Goal: Task Accomplishment & Management: Use online tool/utility

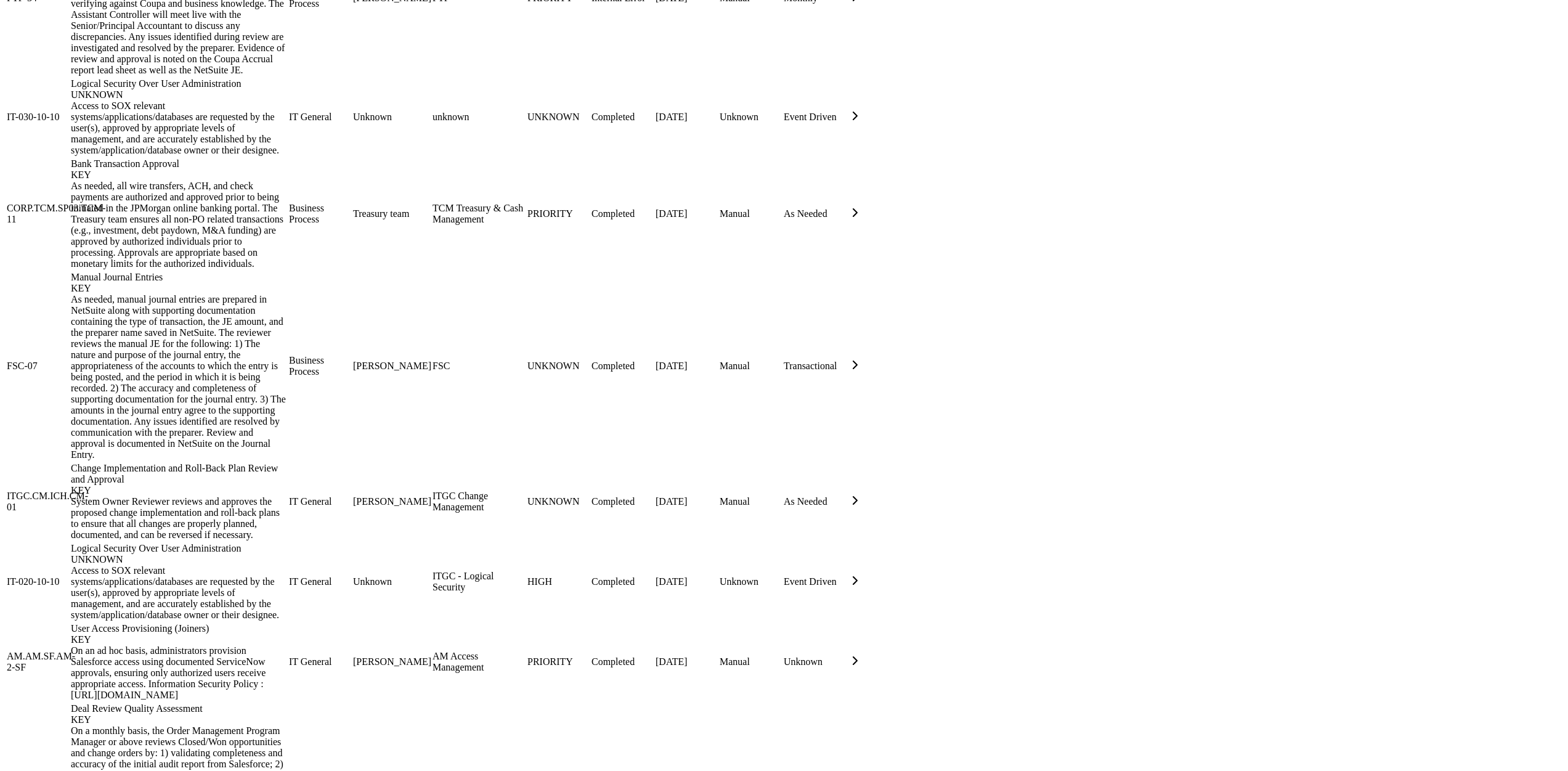
scroll to position [1498, 0]
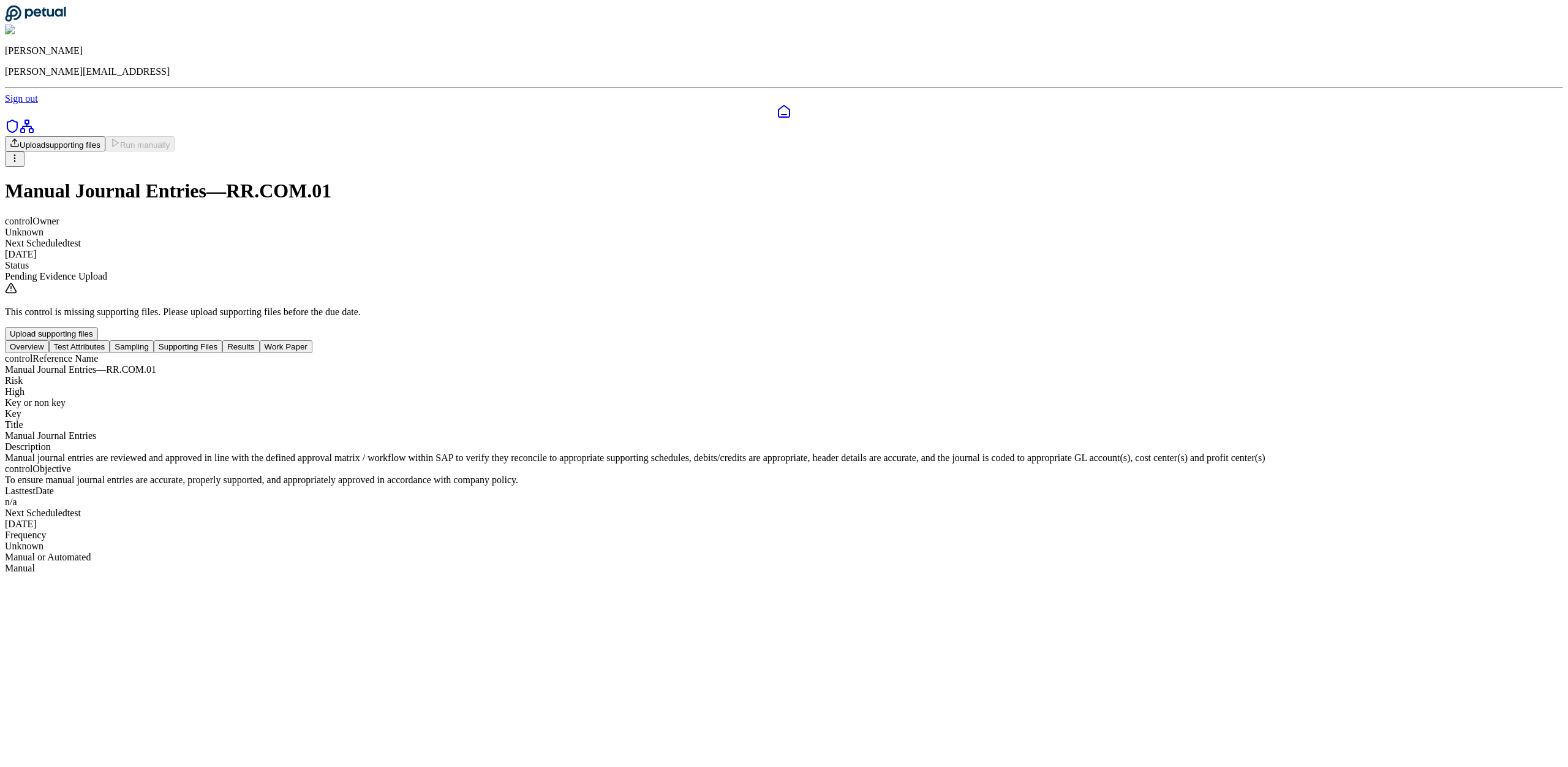
click at [570, 353] on div "control Reference Name Manual Journal Entries — RR.COM.01 Risk High Key or non …" at bounding box center [784, 463] width 1558 height 221
click at [503, 340] on nav "Overview Test Attributes Sampling Supporting Files Results Work Paper" at bounding box center [784, 347] width 1558 height 13
click at [110, 340] on button "Test Attributes" at bounding box center [79, 347] width 61 height 13
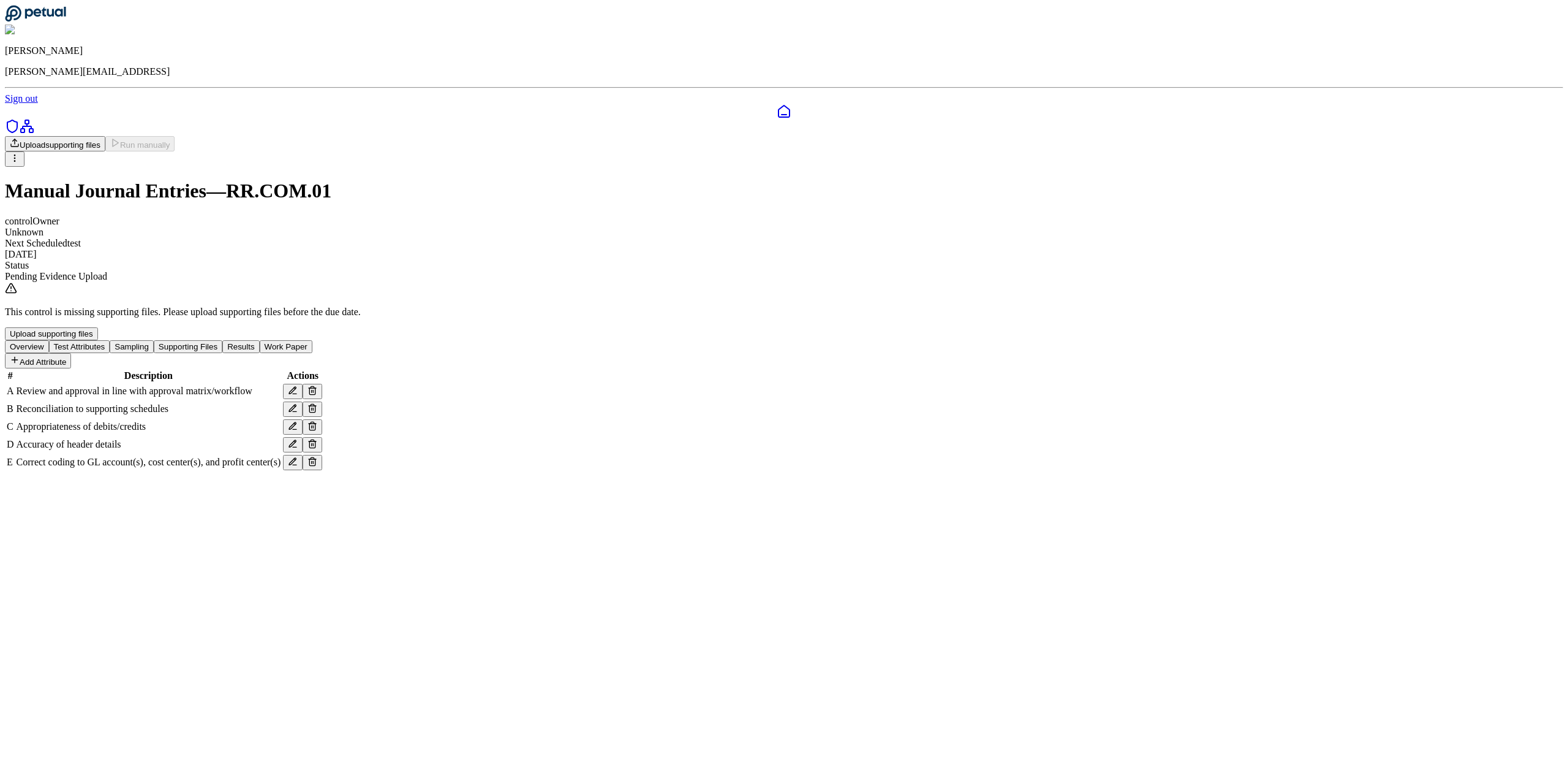
click at [223, 340] on button "Supporting Files" at bounding box center [188, 347] width 68 height 13
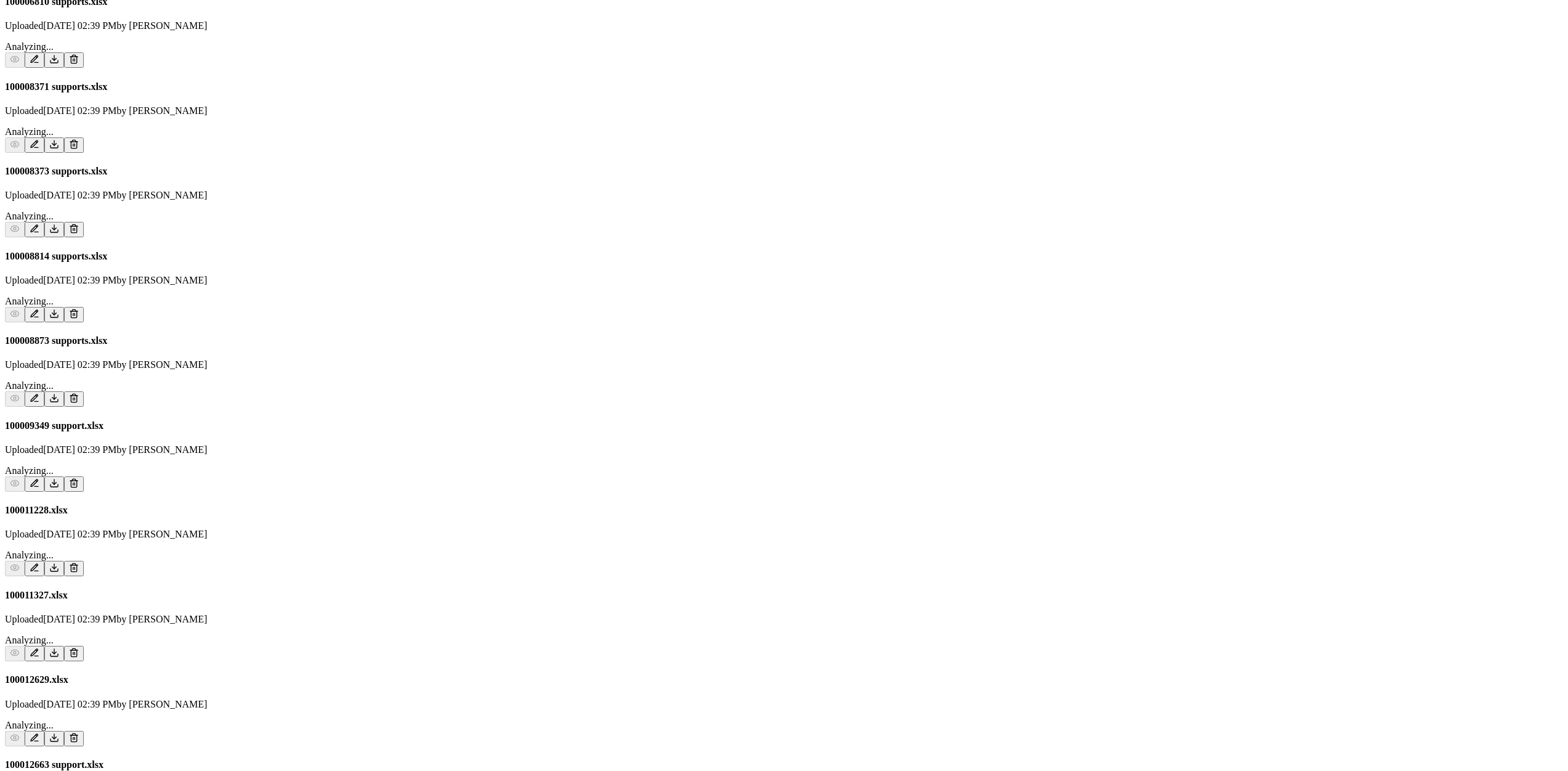
scroll to position [1521, 0]
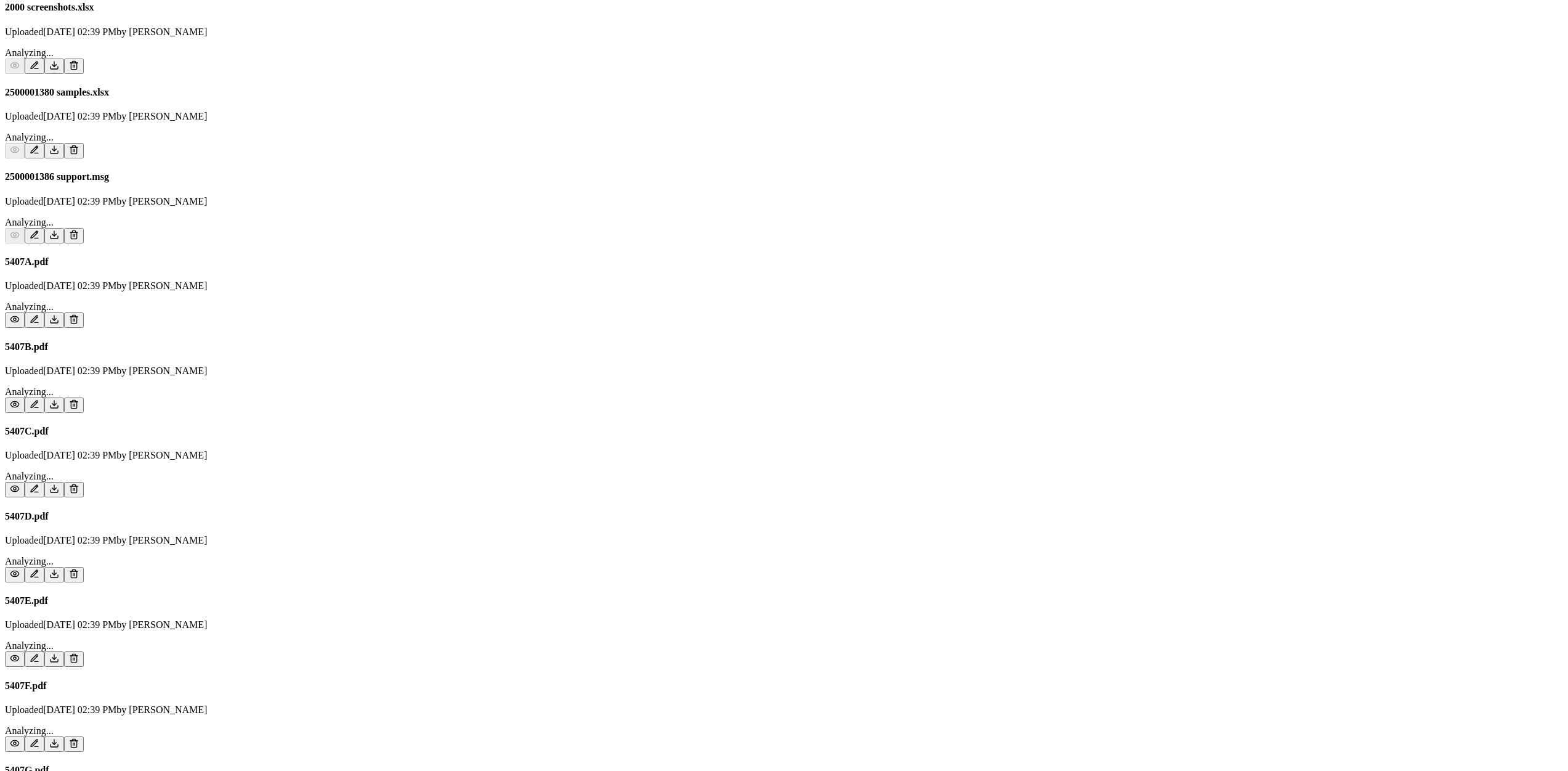
scroll to position [2173, 0]
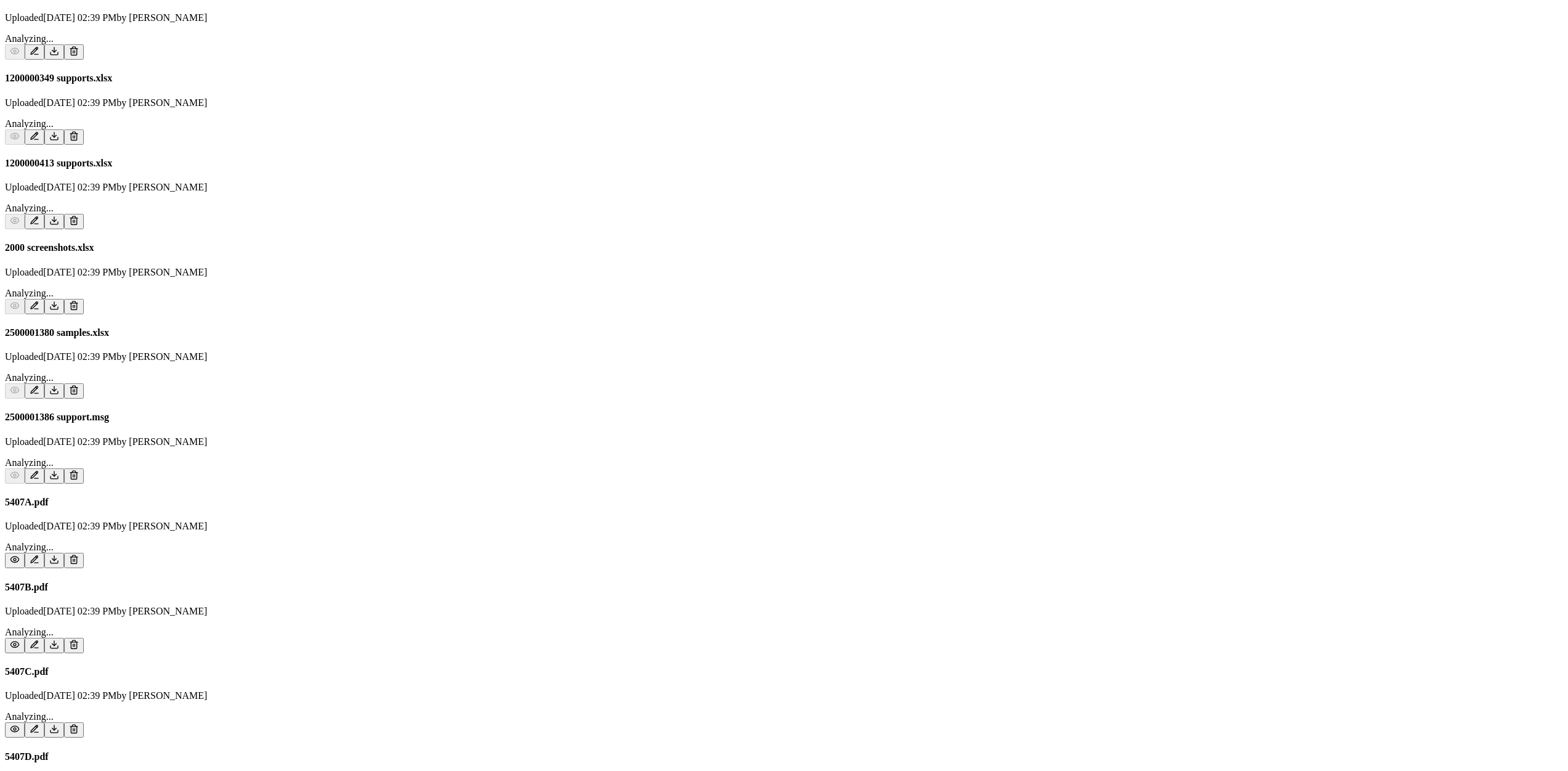
drag, startPoint x: 189, startPoint y: 480, endPoint x: 187, endPoint y: 489, distance: 9.2
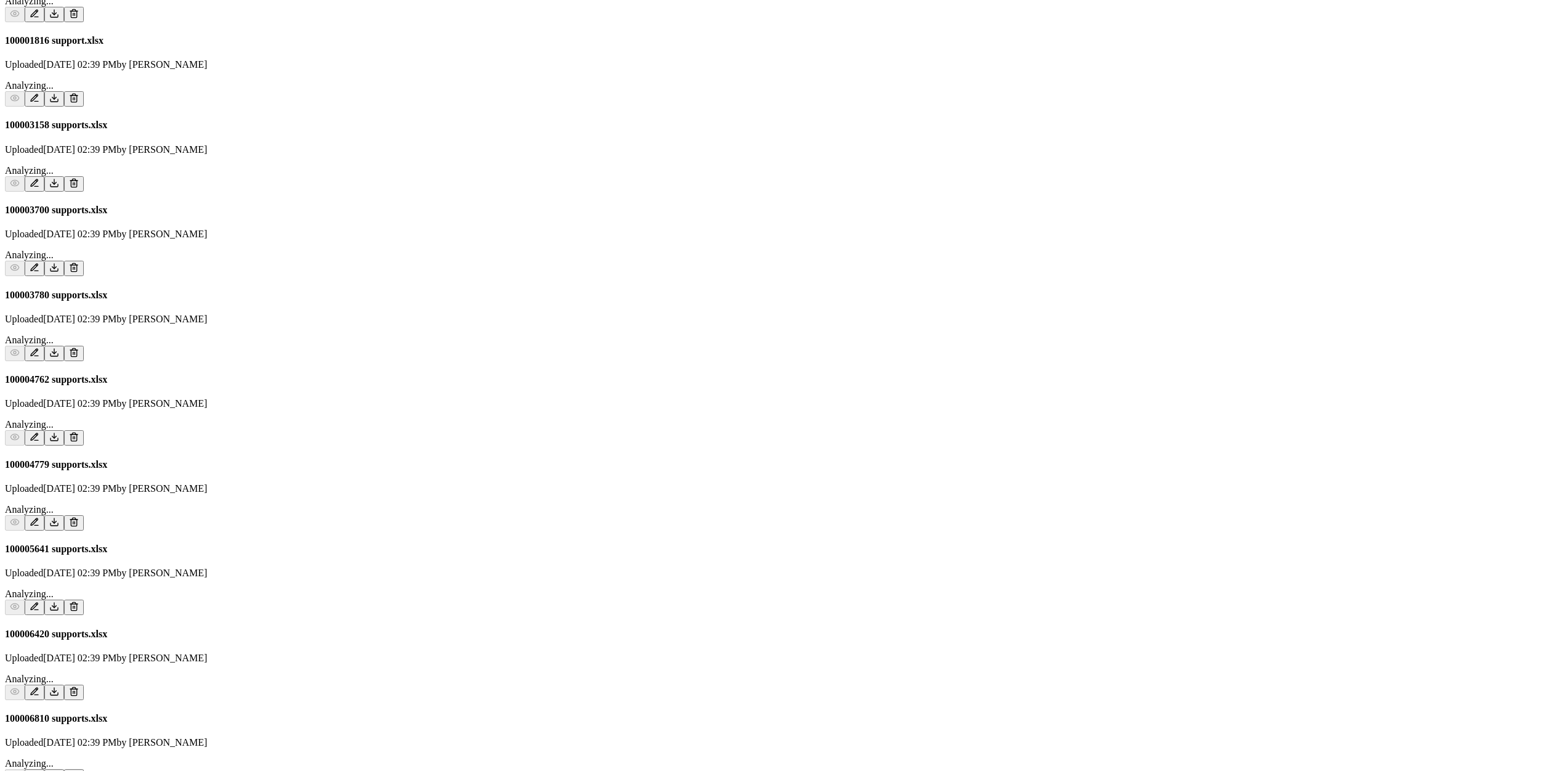
scroll to position [0, 0]
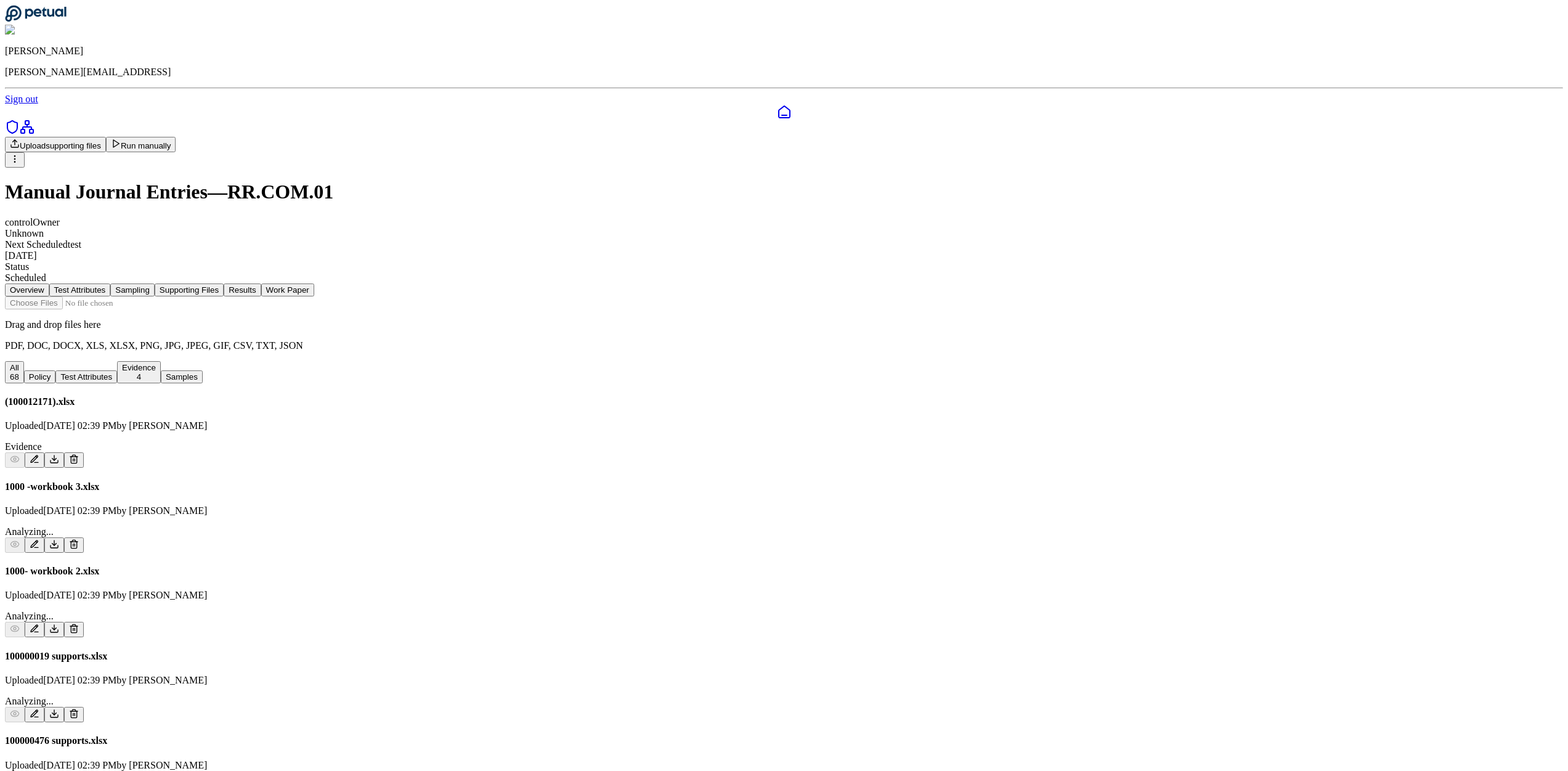
click at [777, 105] on icon at bounding box center [784, 112] width 15 height 15
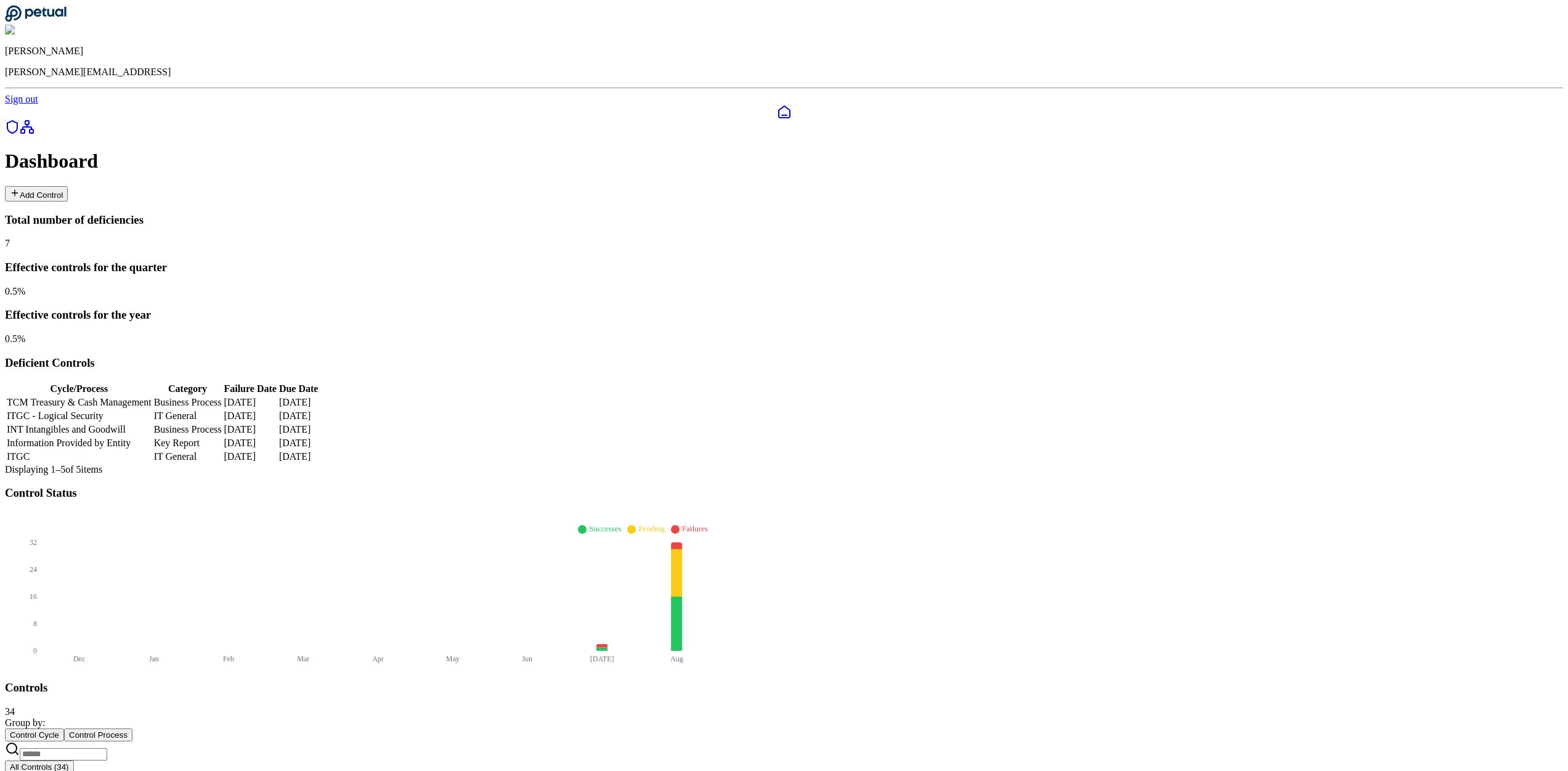
click at [68, 186] on button "Add Control" at bounding box center [36, 193] width 63 height 15
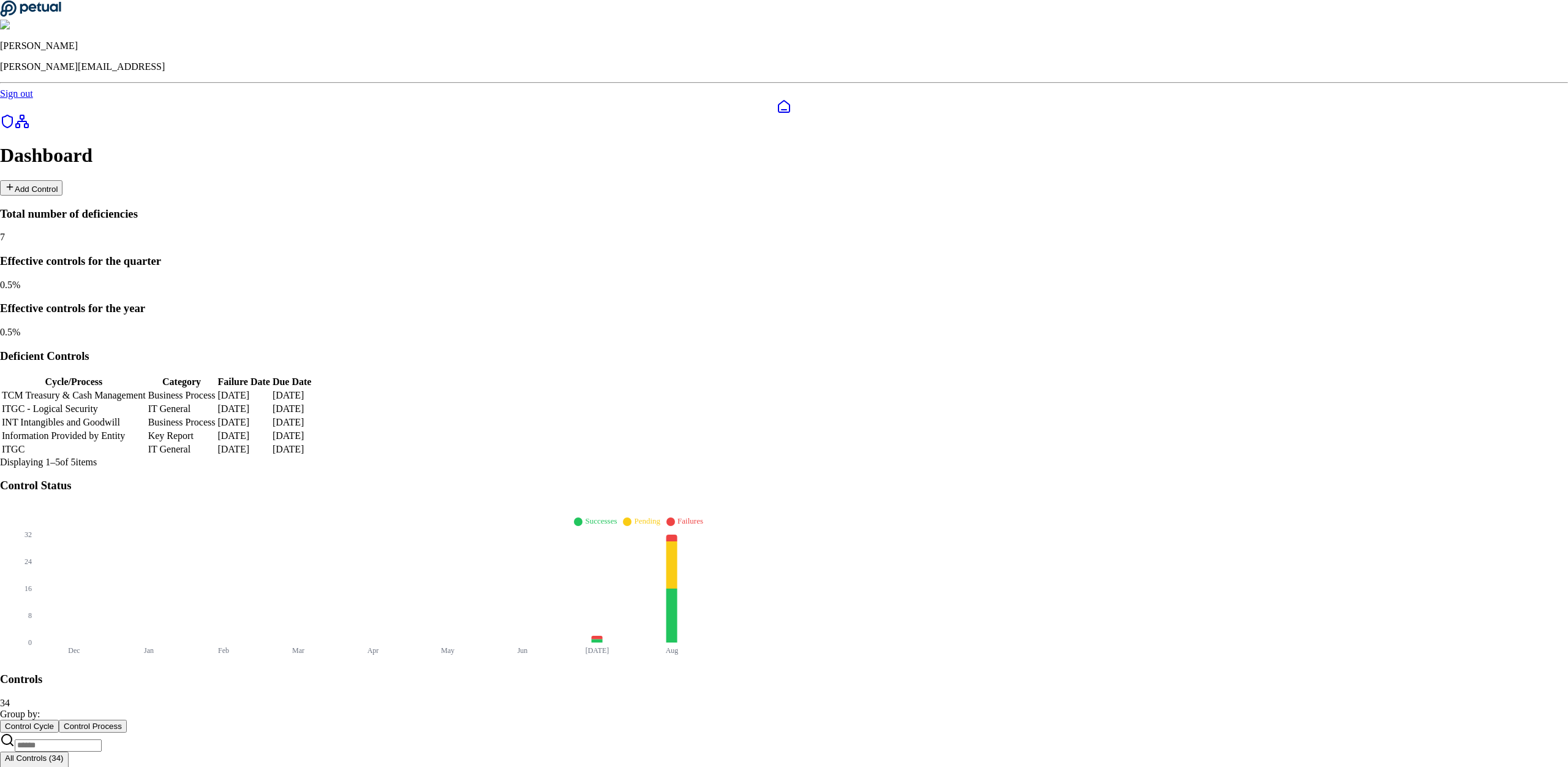
type input "**********"
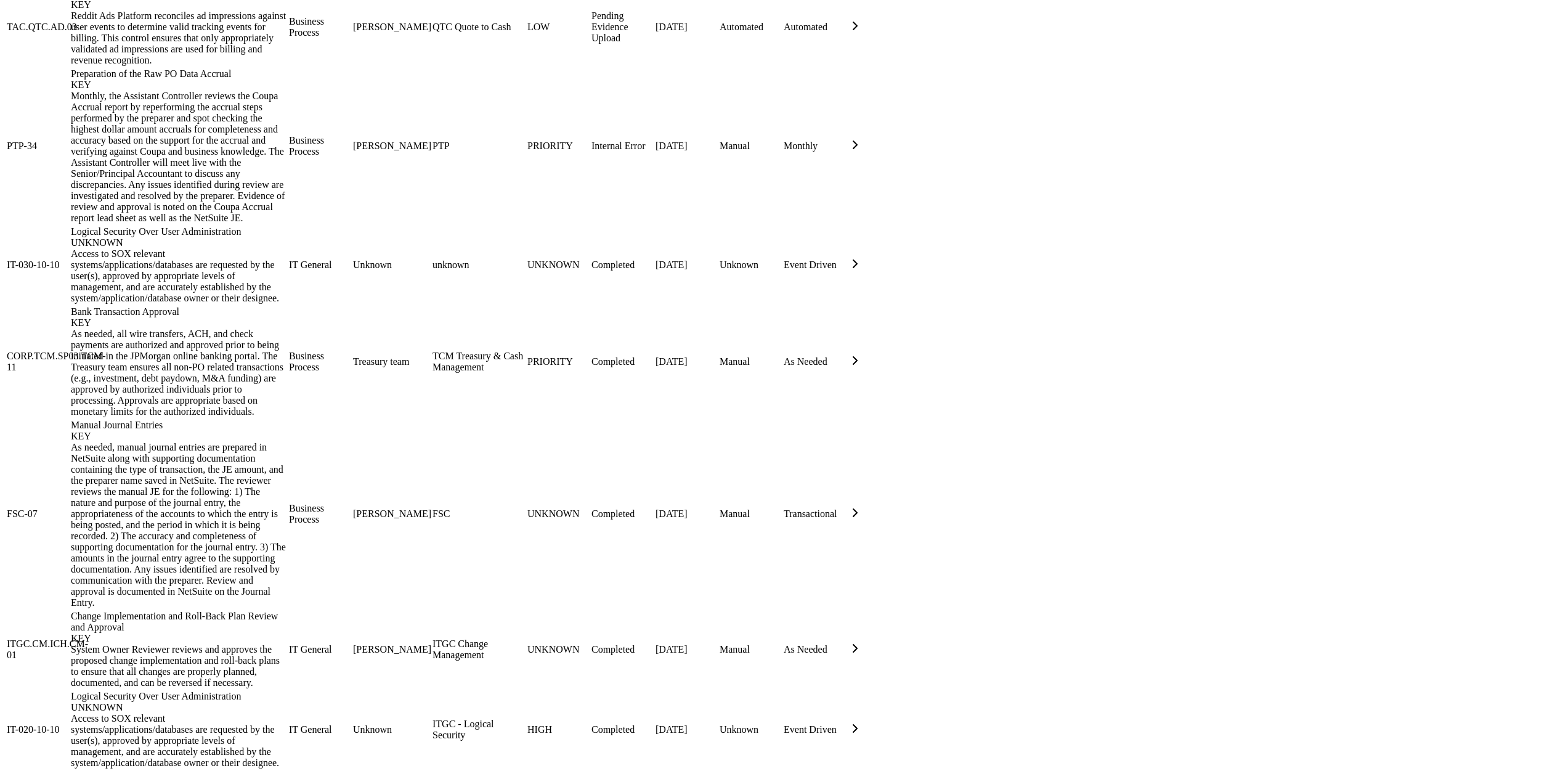
scroll to position [1498, 0]
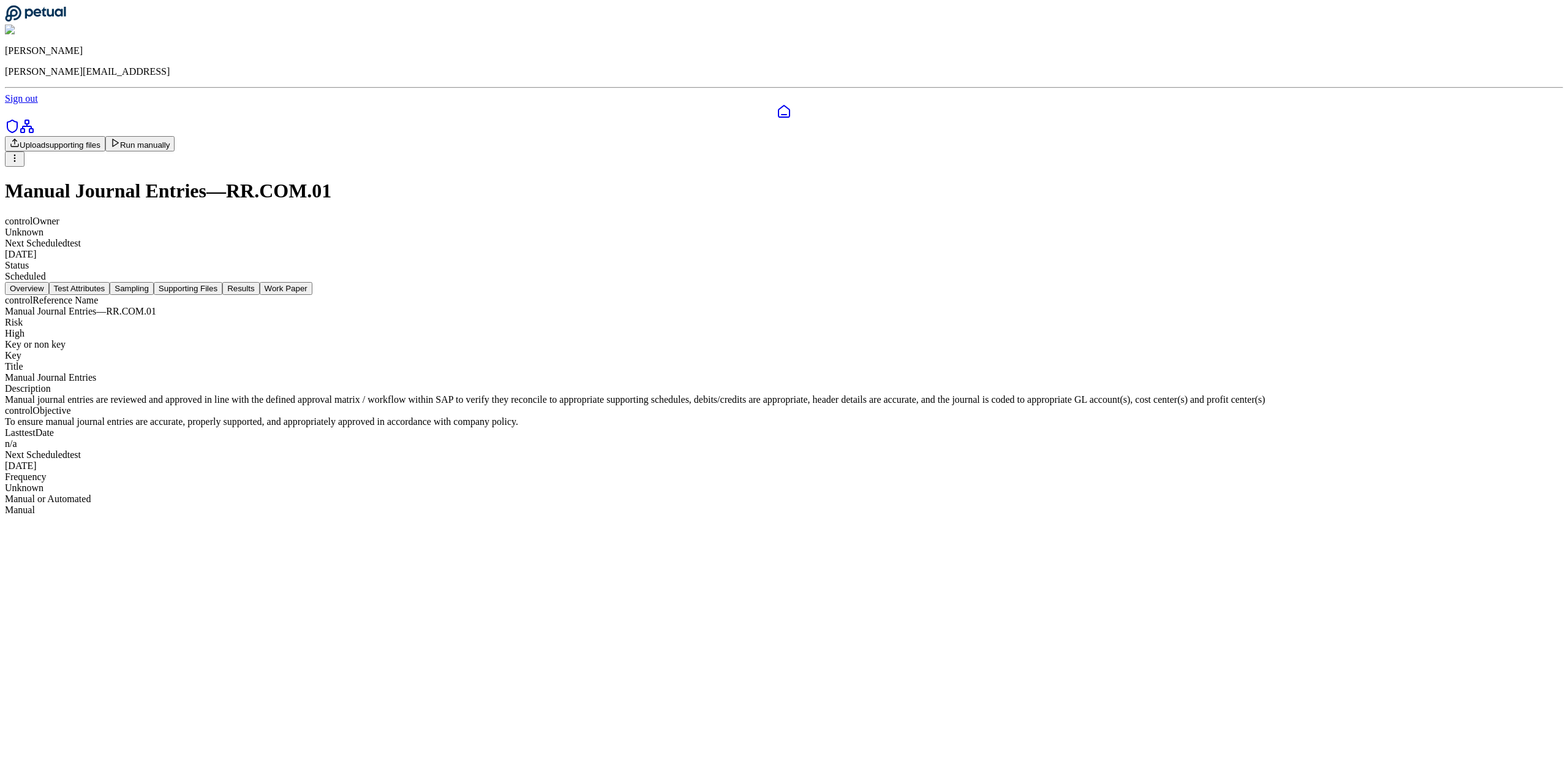
click at [223, 282] on button "Supporting Files" at bounding box center [188, 289] width 68 height 13
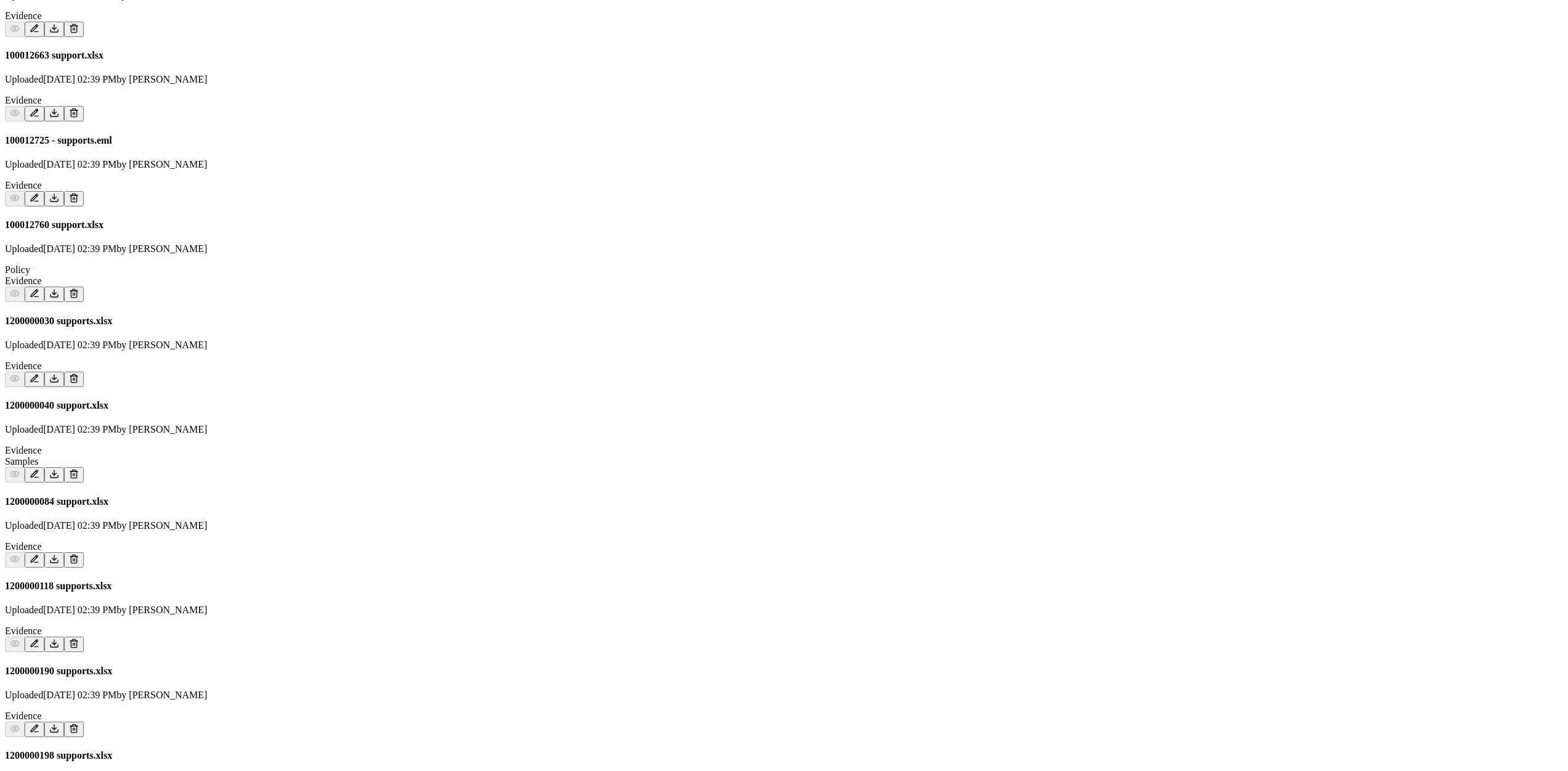
scroll to position [2660, 0]
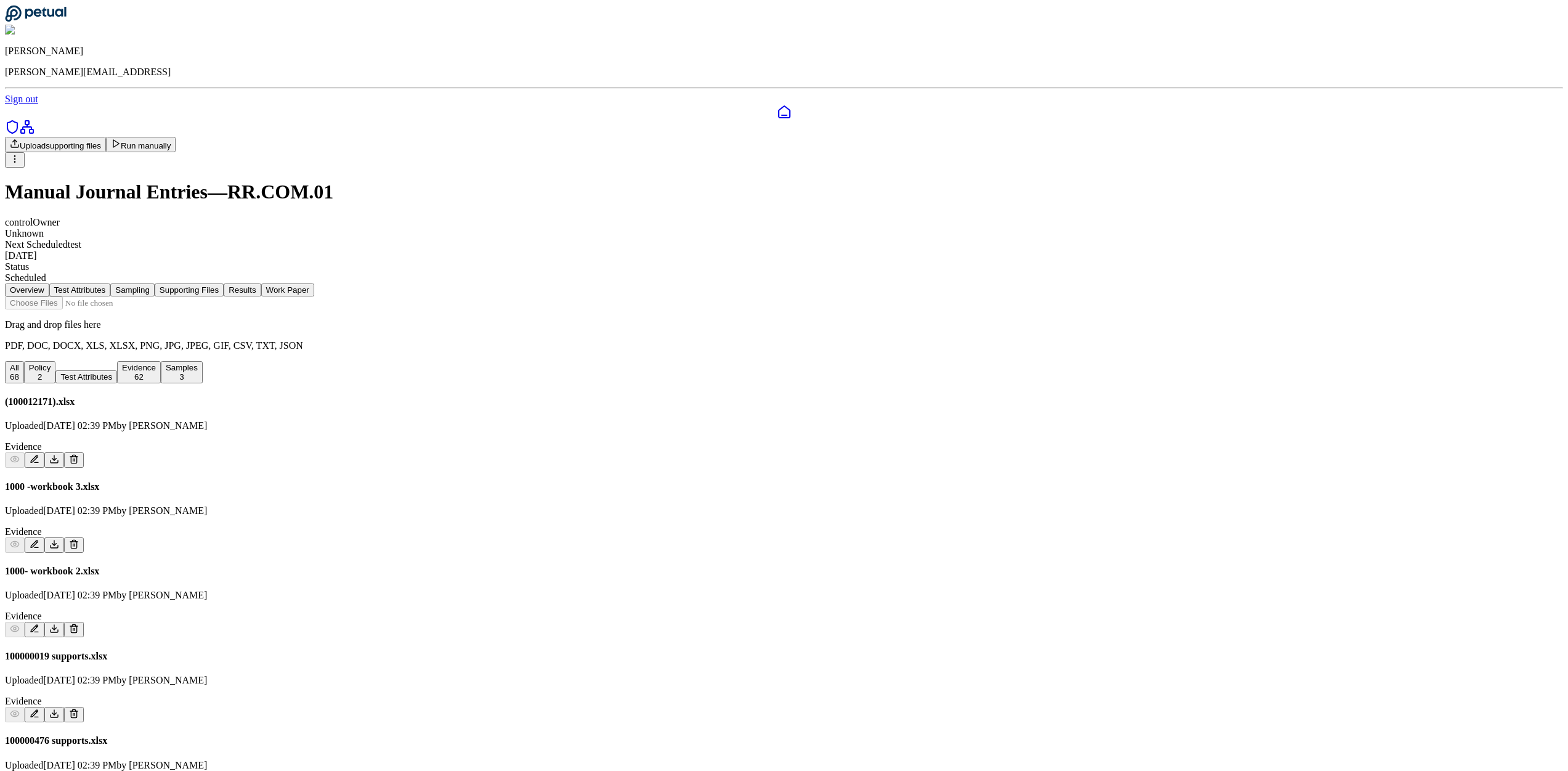
click at [154, 283] on button "Sampling" at bounding box center [132, 290] width 44 height 13
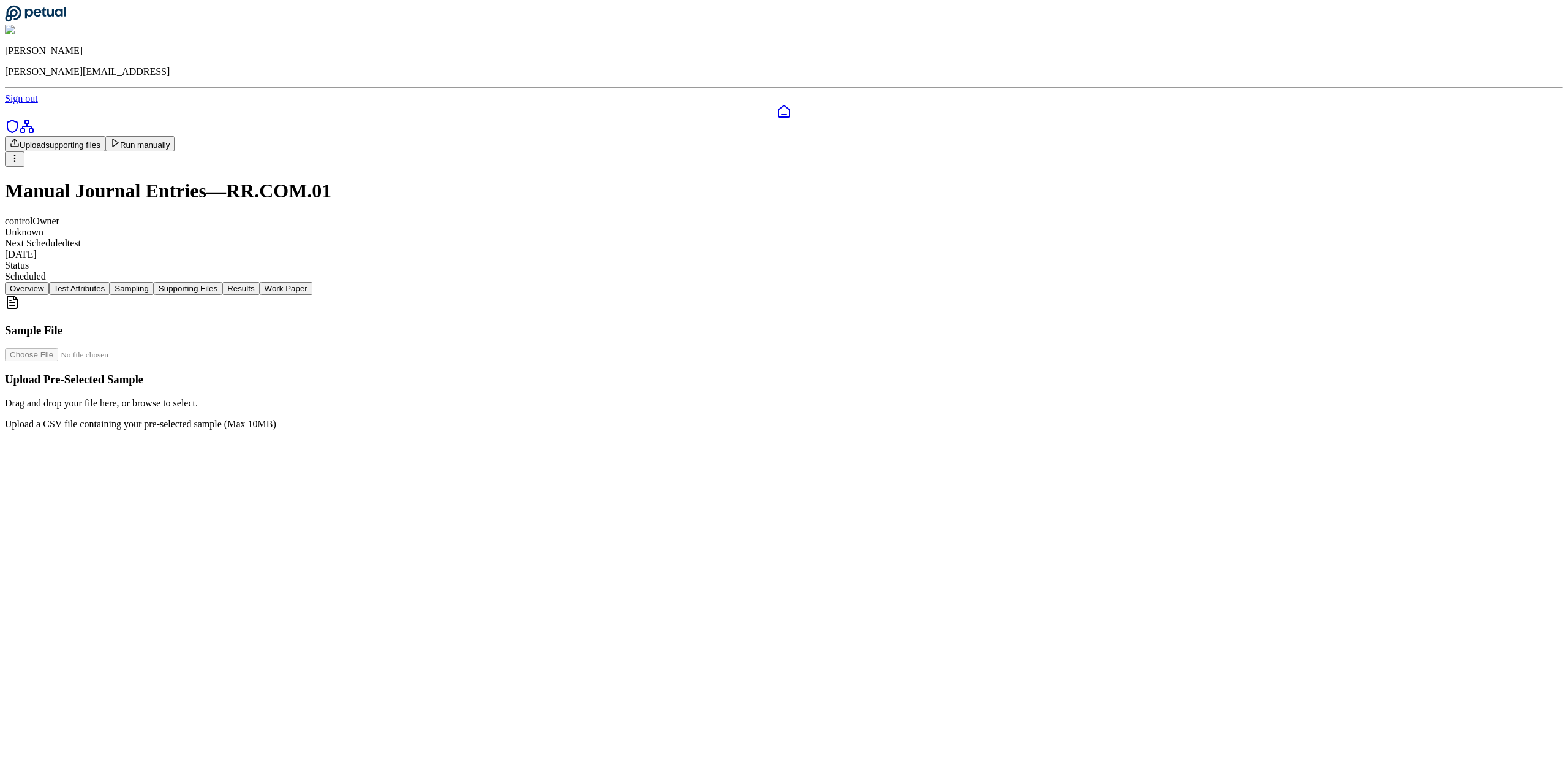
click at [110, 282] on button "Test Attributes" at bounding box center [79, 289] width 61 height 13
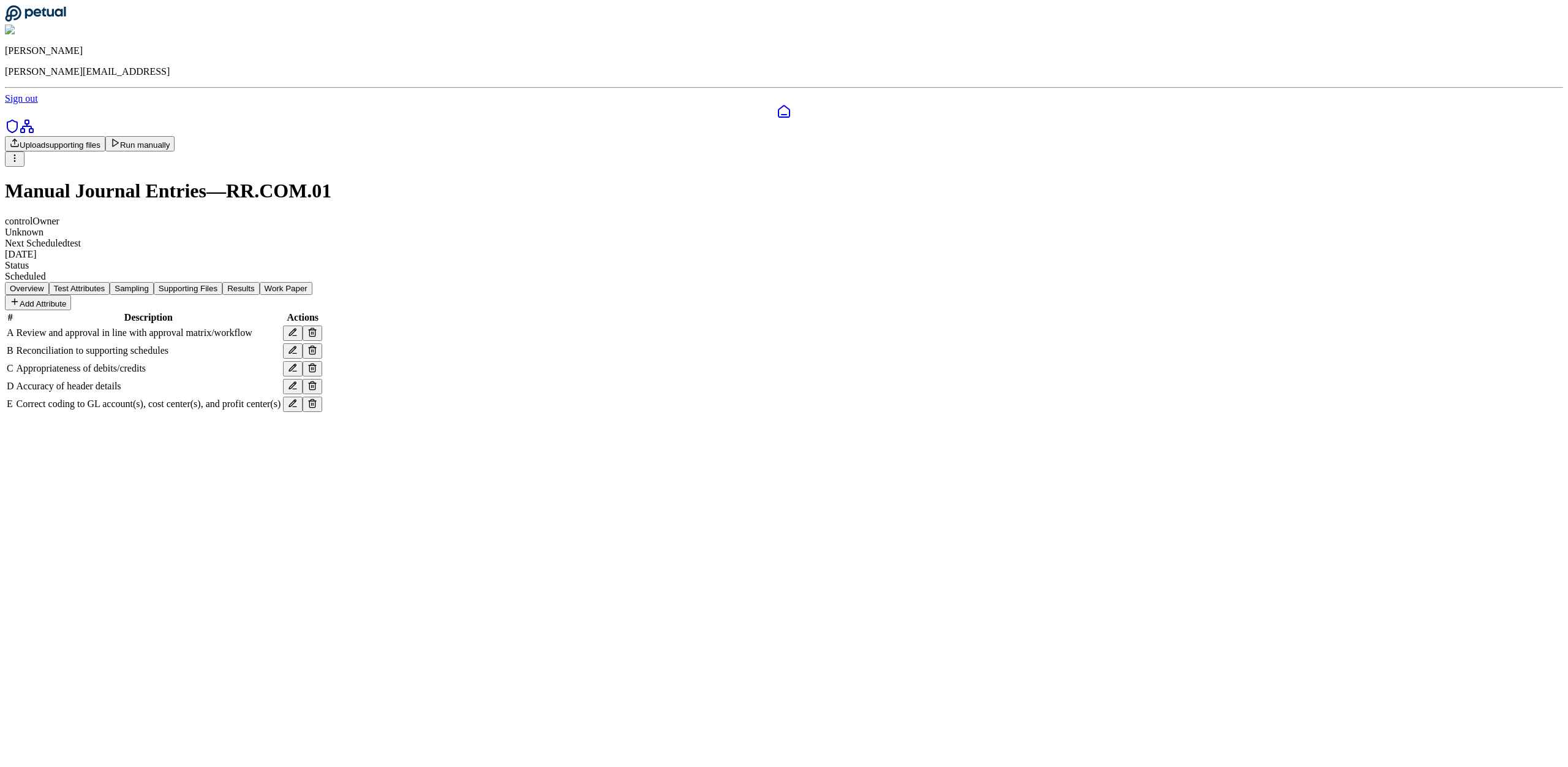
click at [223, 282] on button "Supporting Files" at bounding box center [188, 289] width 68 height 13
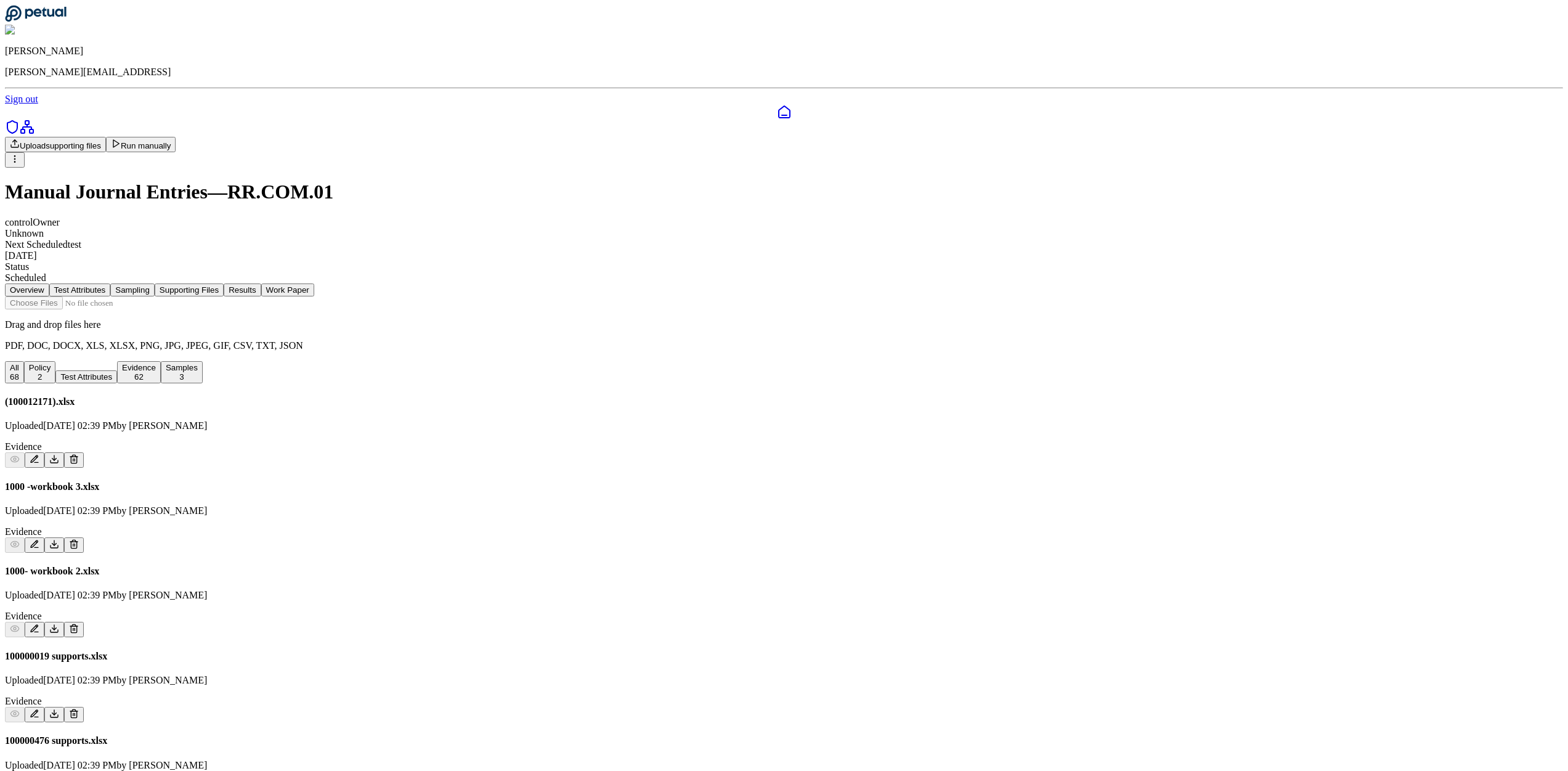
click at [145, 296] on input "file" at bounding box center [74, 303] width 140 height 13
click at [176, 136] on button "Run manually" at bounding box center [141, 144] width 70 height 15
